Goal: Transaction & Acquisition: Download file/media

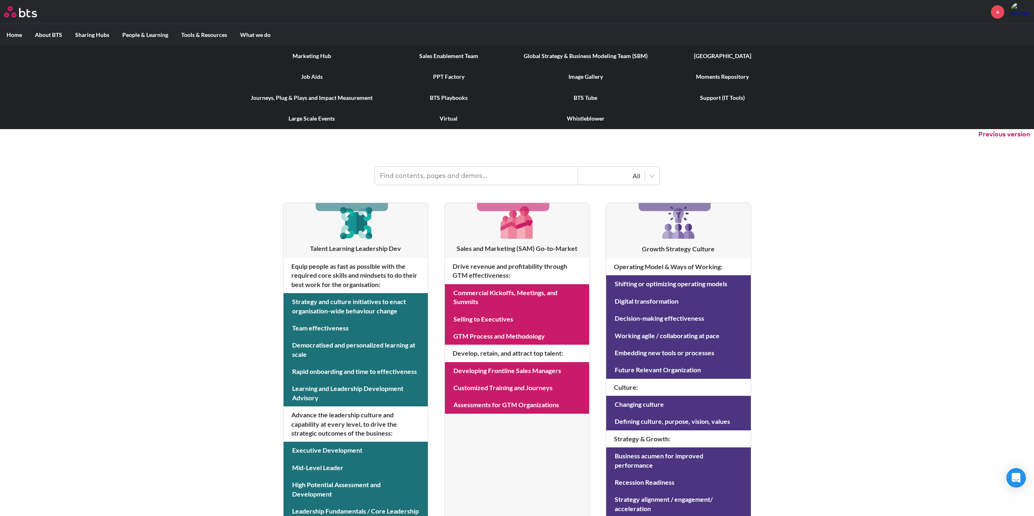
click at [595, 76] on link "Image Gallery" at bounding box center [585, 76] width 137 height 21
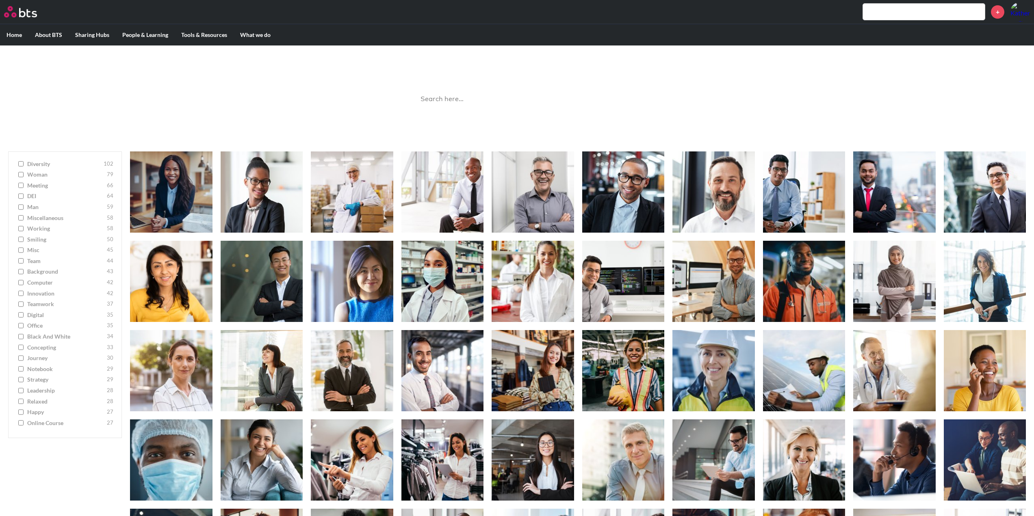
click at [40, 313] on span "digital" at bounding box center [66, 315] width 78 height 8
click at [24, 313] on input "digital 35" at bounding box center [20, 315] width 5 height 6
checkbox input "true"
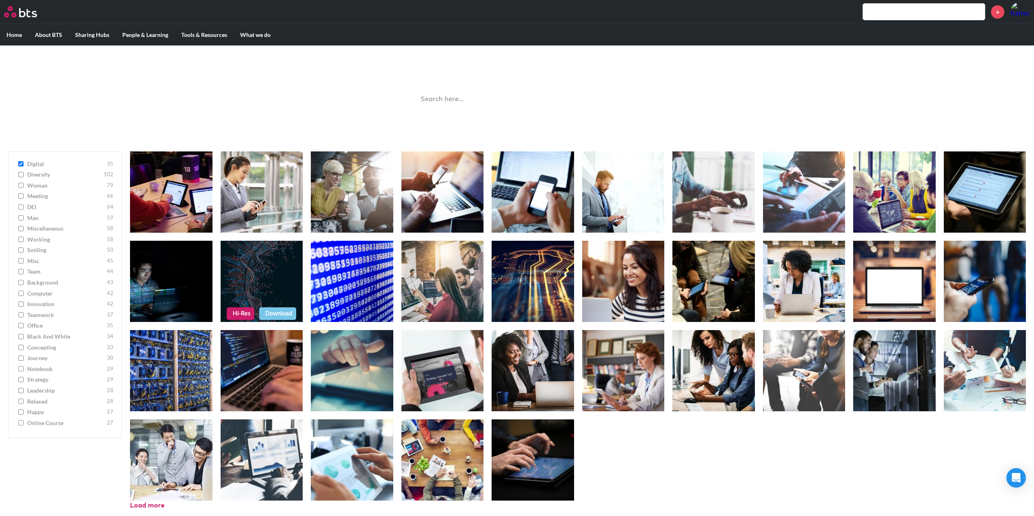
click at [273, 315] on link "Download" at bounding box center [277, 314] width 37 height 12
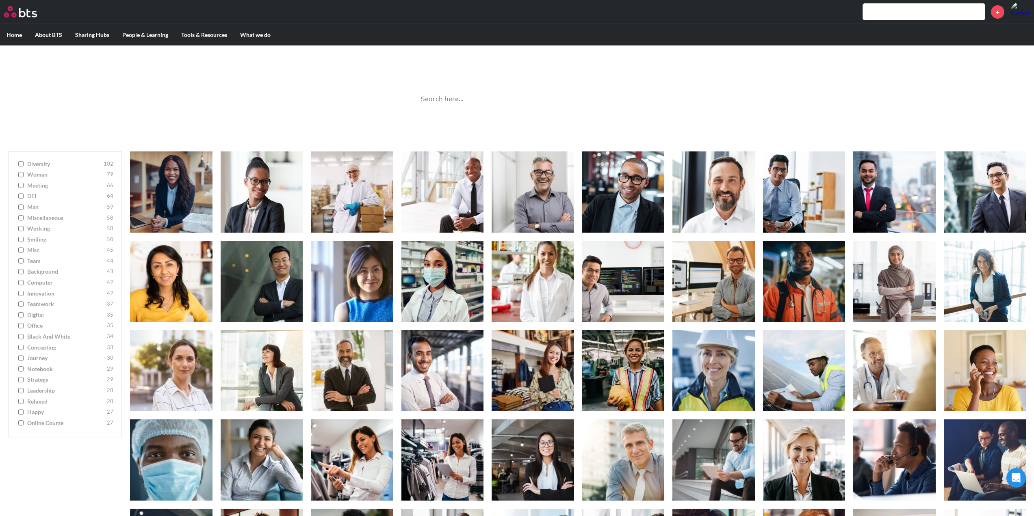
click at [39, 316] on span "digital" at bounding box center [66, 315] width 78 height 8
click at [24, 316] on input "digital 35" at bounding box center [20, 315] width 5 height 6
checkbox input "true"
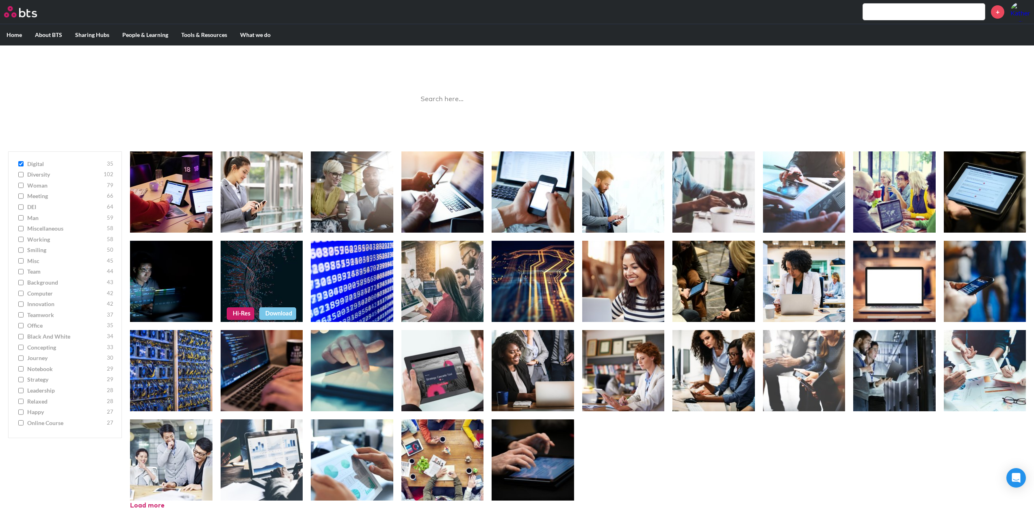
click at [245, 312] on link "Hi-Res" at bounding box center [241, 314] width 28 height 12
